Goal: Find specific page/section: Find specific page/section

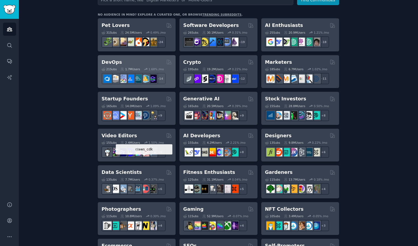
scroll to position [86, 0]
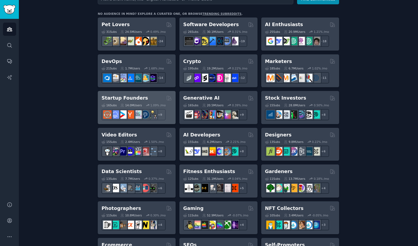
click at [124, 98] on h2 "Startup Founders" at bounding box center [124, 98] width 46 height 7
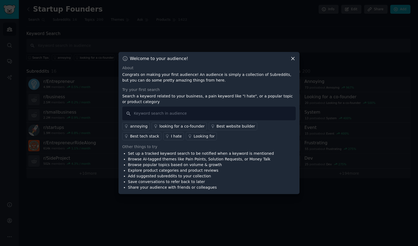
click at [290, 62] on div "Welcome to your audience! About Congrats on making your first audience! An audi…" at bounding box center [208, 123] width 181 height 142
click at [290, 56] on icon at bounding box center [293, 59] width 6 height 6
